Goal: Find specific page/section: Find specific page/section

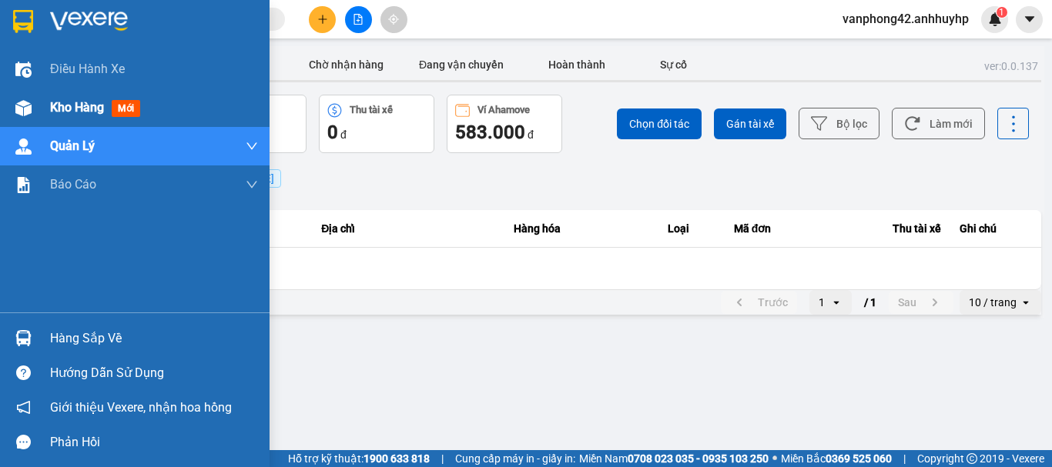
click at [37, 103] on div "Kho hàng mới" at bounding box center [135, 108] width 270 height 39
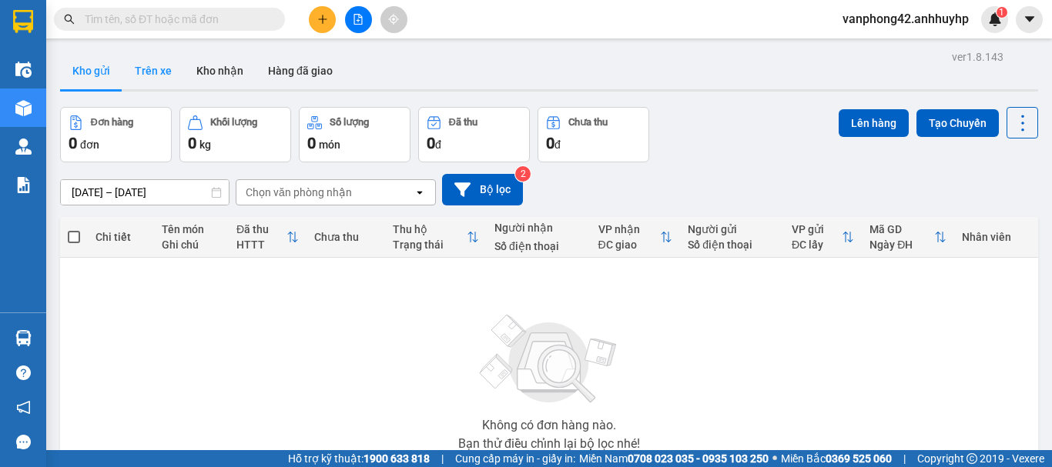
click at [156, 82] on button "Trên xe" at bounding box center [153, 70] width 62 height 37
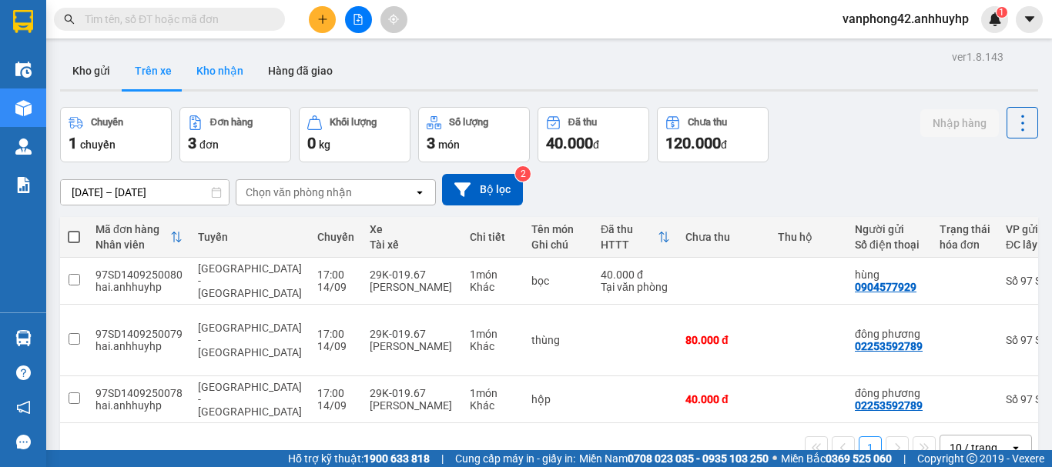
click at [224, 75] on button "Kho nhận" at bounding box center [220, 70] width 72 height 37
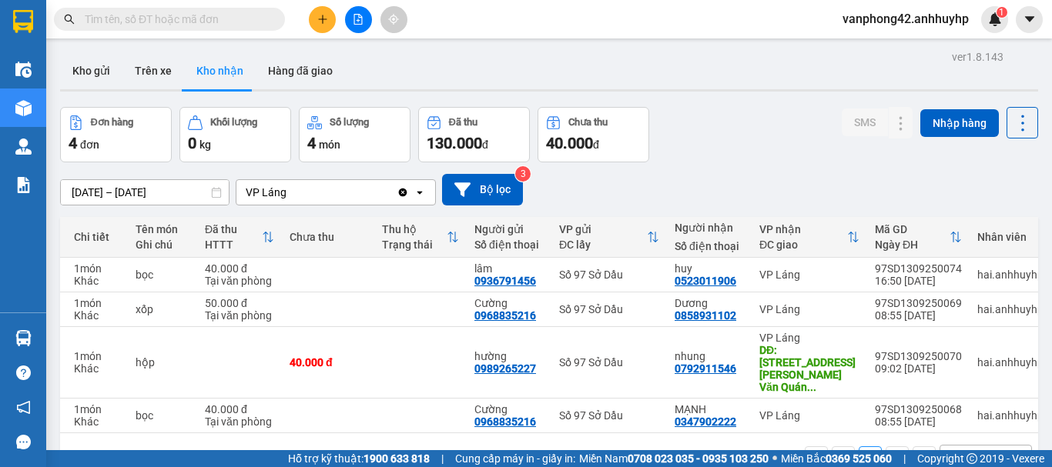
scroll to position [0, 42]
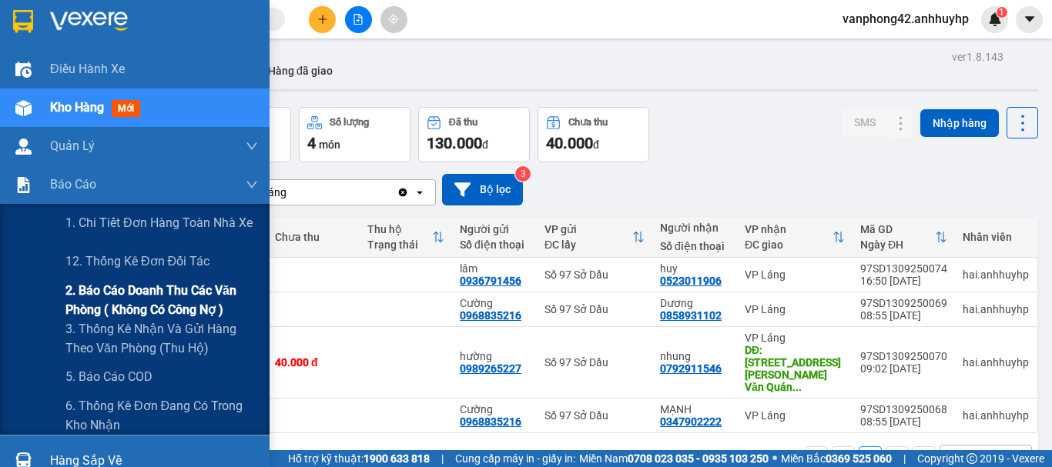
click at [131, 309] on span "2. Báo cáo doanh thu các văn phòng ( không có công nợ )" at bounding box center [161, 300] width 193 height 39
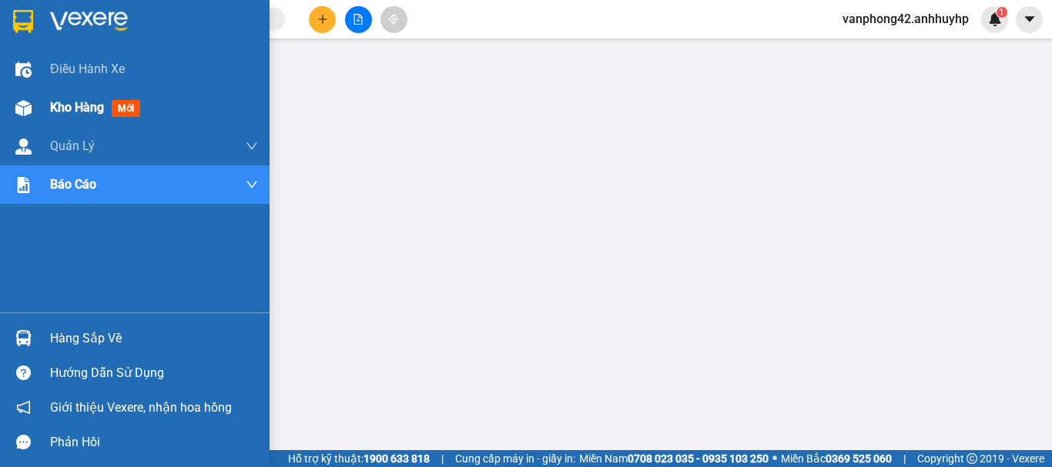
click at [42, 112] on div "Kho hàng mới" at bounding box center [135, 108] width 270 height 39
